Goal: Task Accomplishment & Management: Use online tool/utility

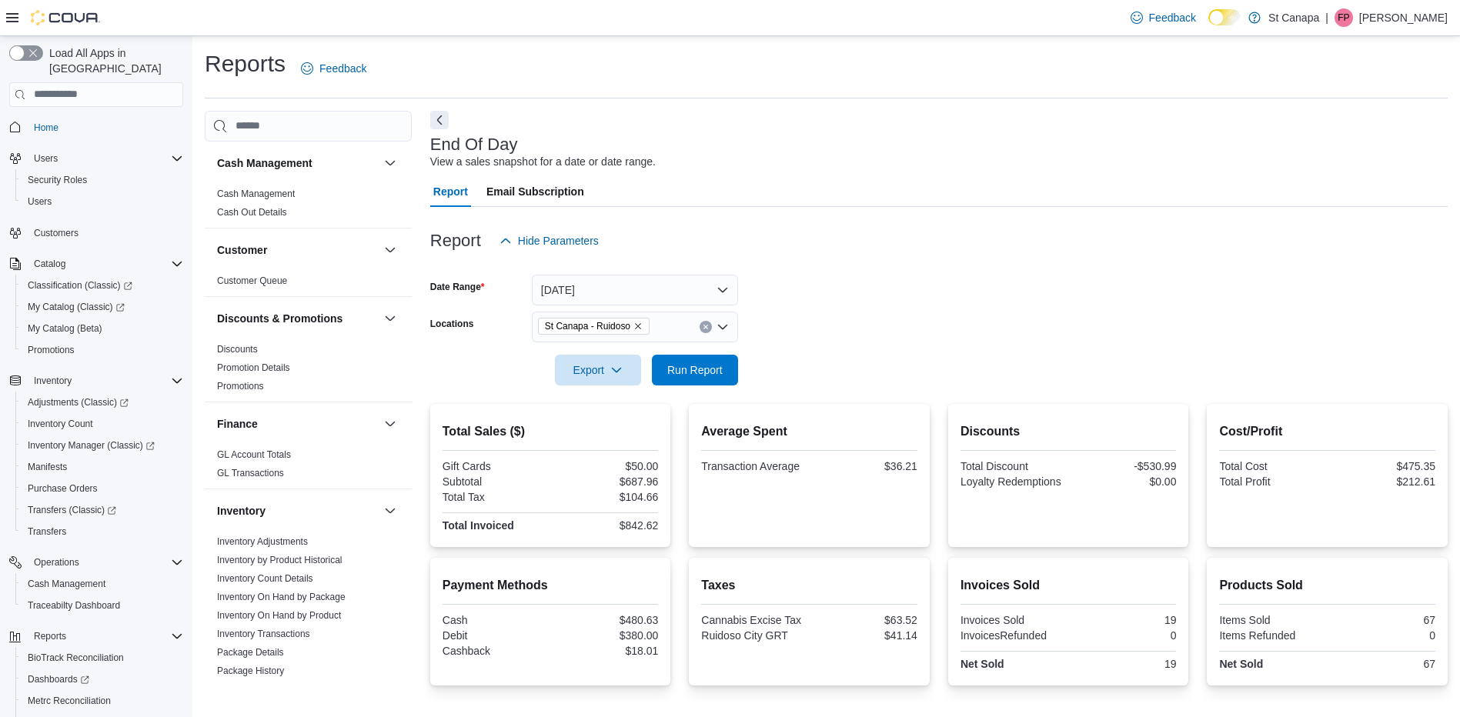
click at [49, 717] on span "Reports" at bounding box center [44, 723] width 32 height 12
click at [700, 366] on span "Run Report" at bounding box center [694, 369] width 55 height 15
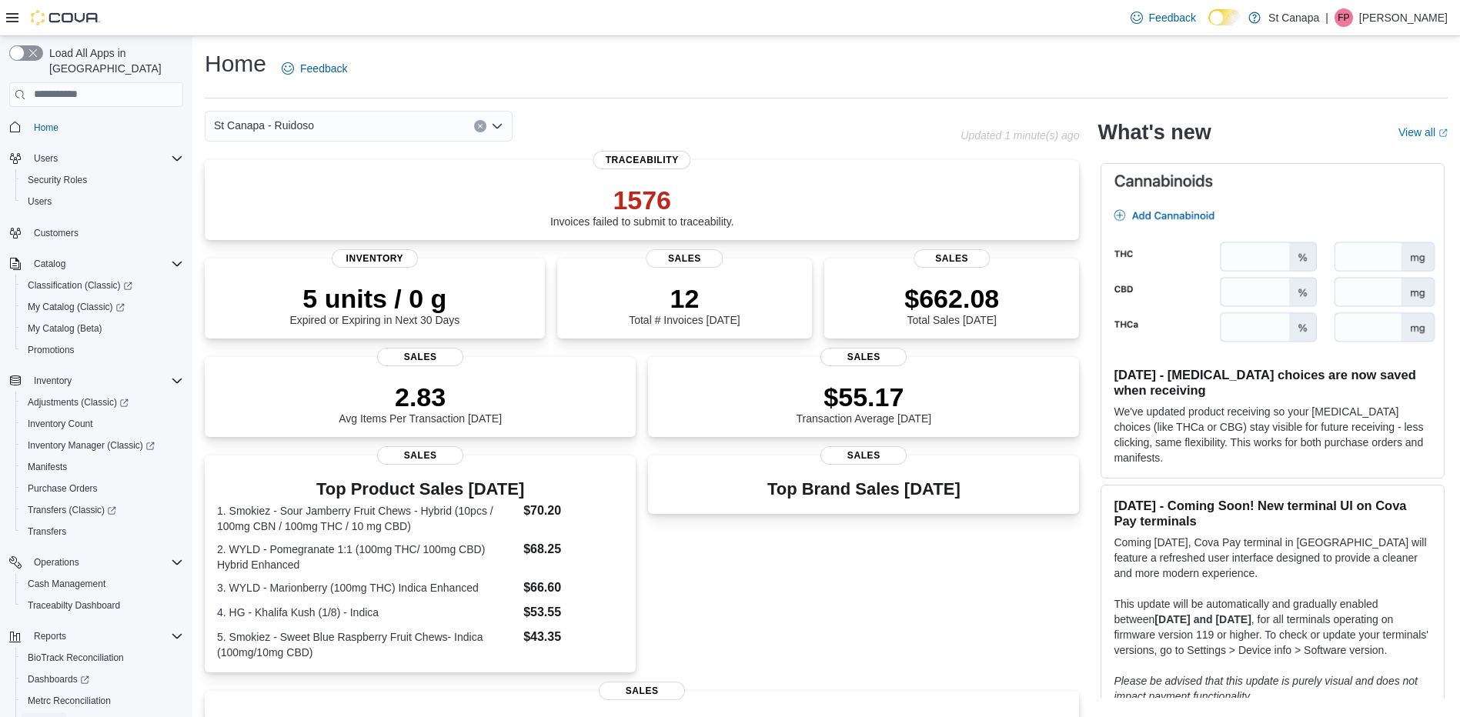
click at [45, 717] on span "Reports" at bounding box center [44, 723] width 32 height 12
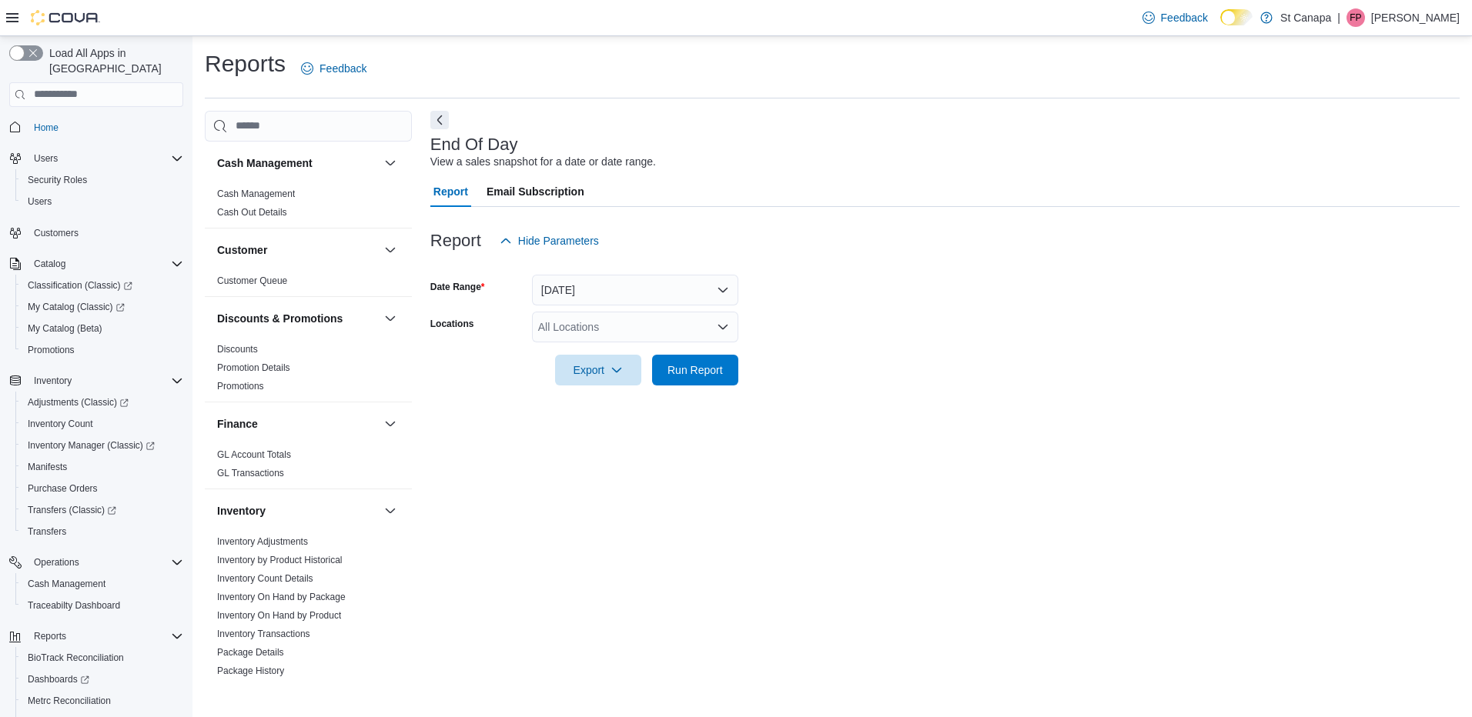
click at [637, 322] on div "All Locations" at bounding box center [635, 327] width 206 height 31
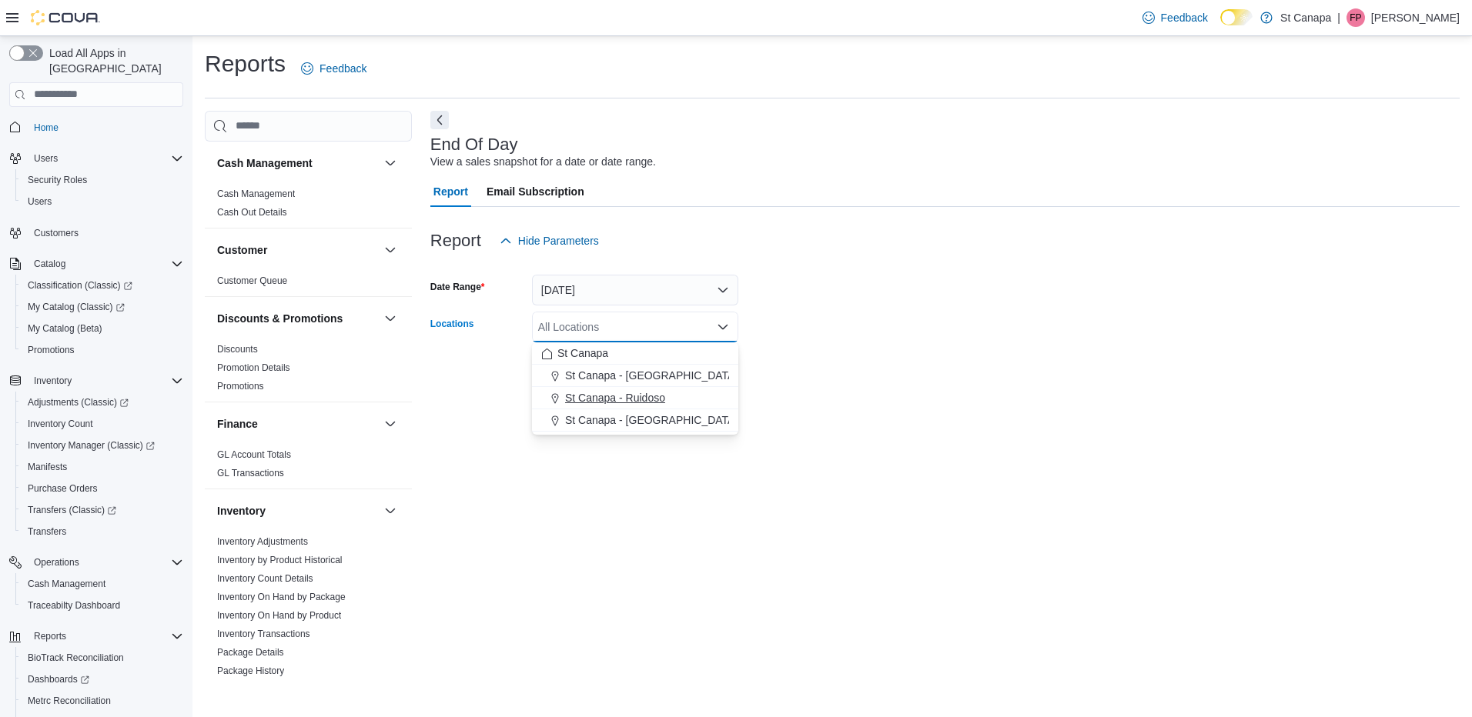
click at [675, 397] on div "St Canapa - Ruidoso" at bounding box center [635, 397] width 188 height 15
click at [890, 376] on form "Date Range [DATE] Locations [GEOGRAPHIC_DATA] - [GEOGRAPHIC_DATA] Combo box. Se…" at bounding box center [944, 320] width 1029 height 129
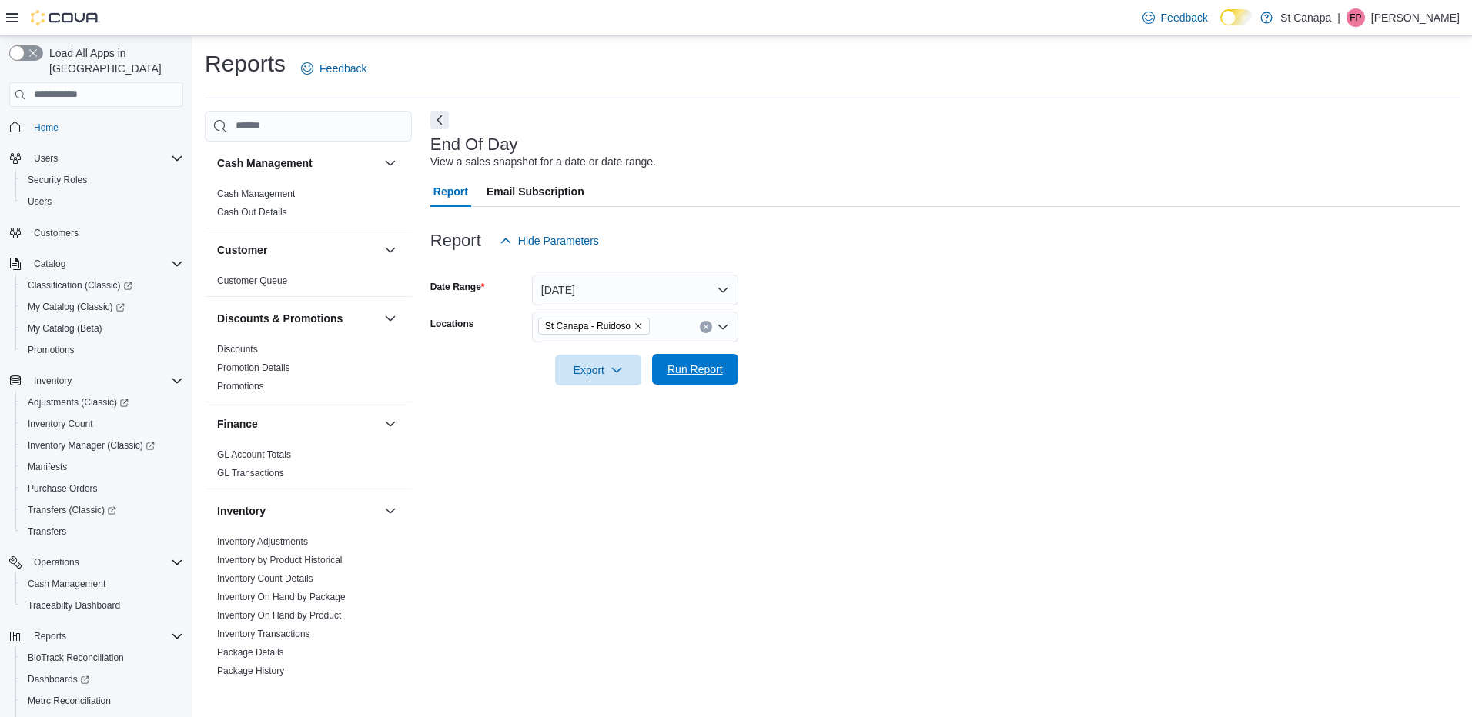
click at [674, 370] on span "Run Report" at bounding box center [694, 369] width 55 height 15
